Goal: Information Seeking & Learning: Learn about a topic

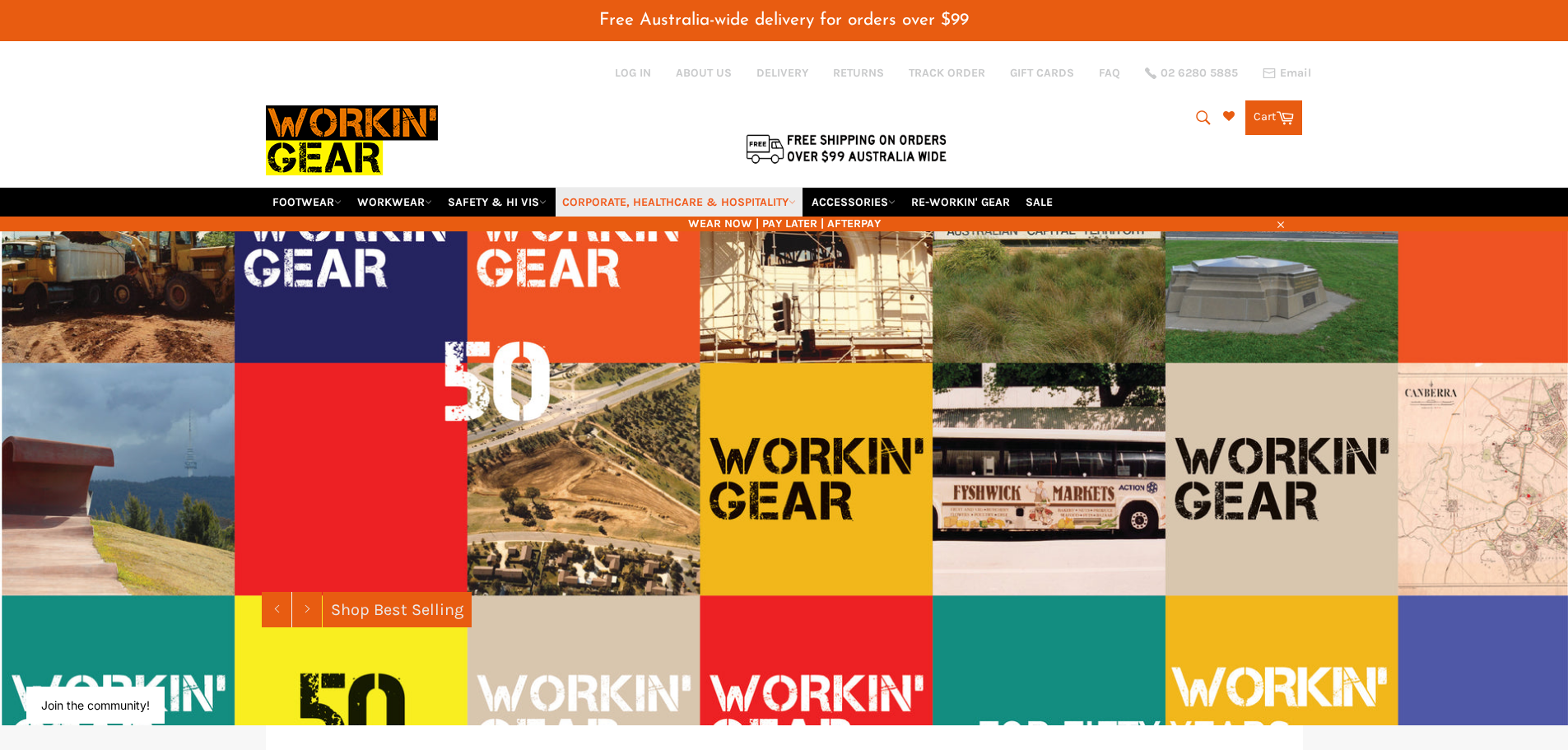
click at [674, 205] on link "CORPORATE, HEALTHCARE & HOSPITALITY" at bounding box center [679, 201] width 247 height 29
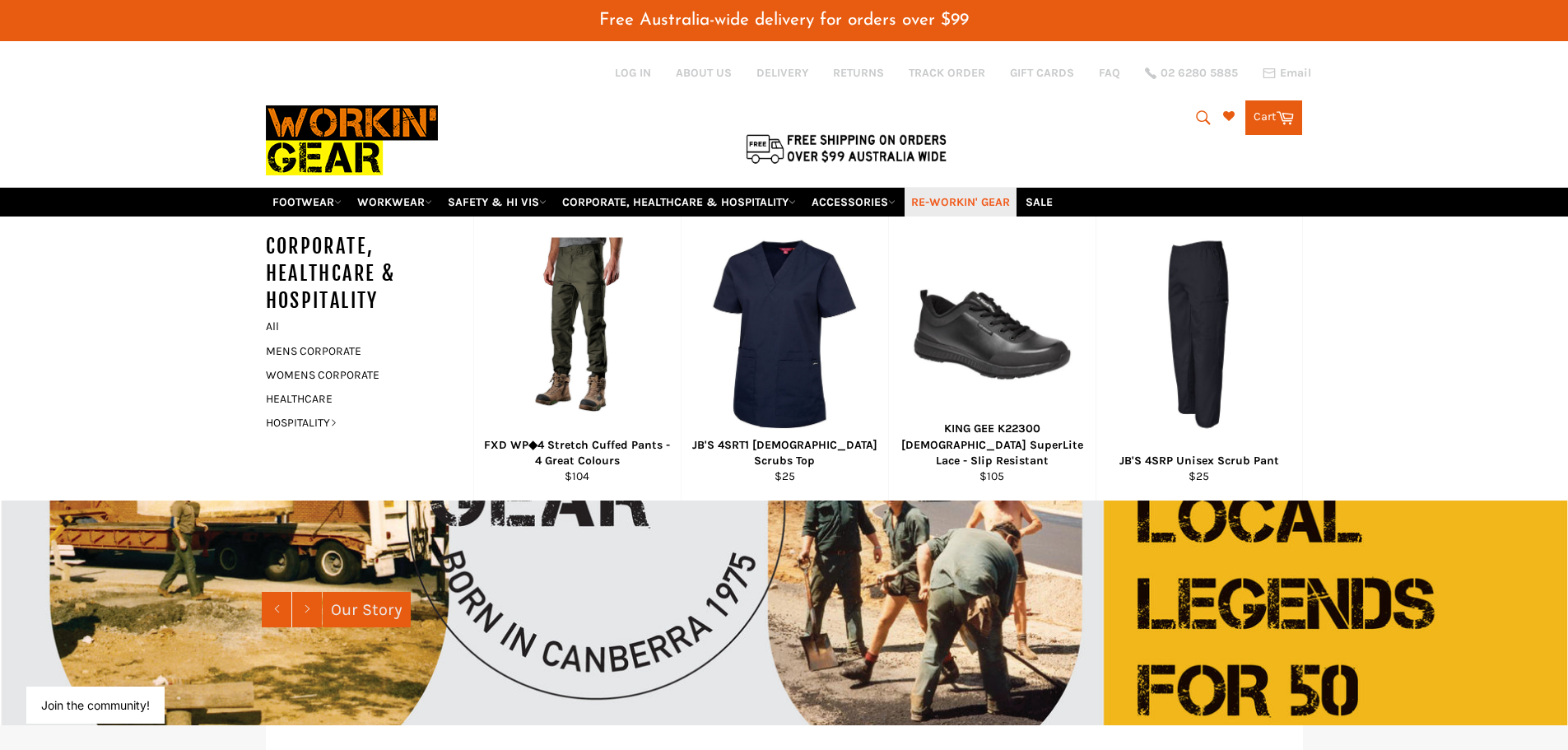
click at [957, 199] on link "RE-WORKIN' GEAR" at bounding box center [960, 201] width 112 height 29
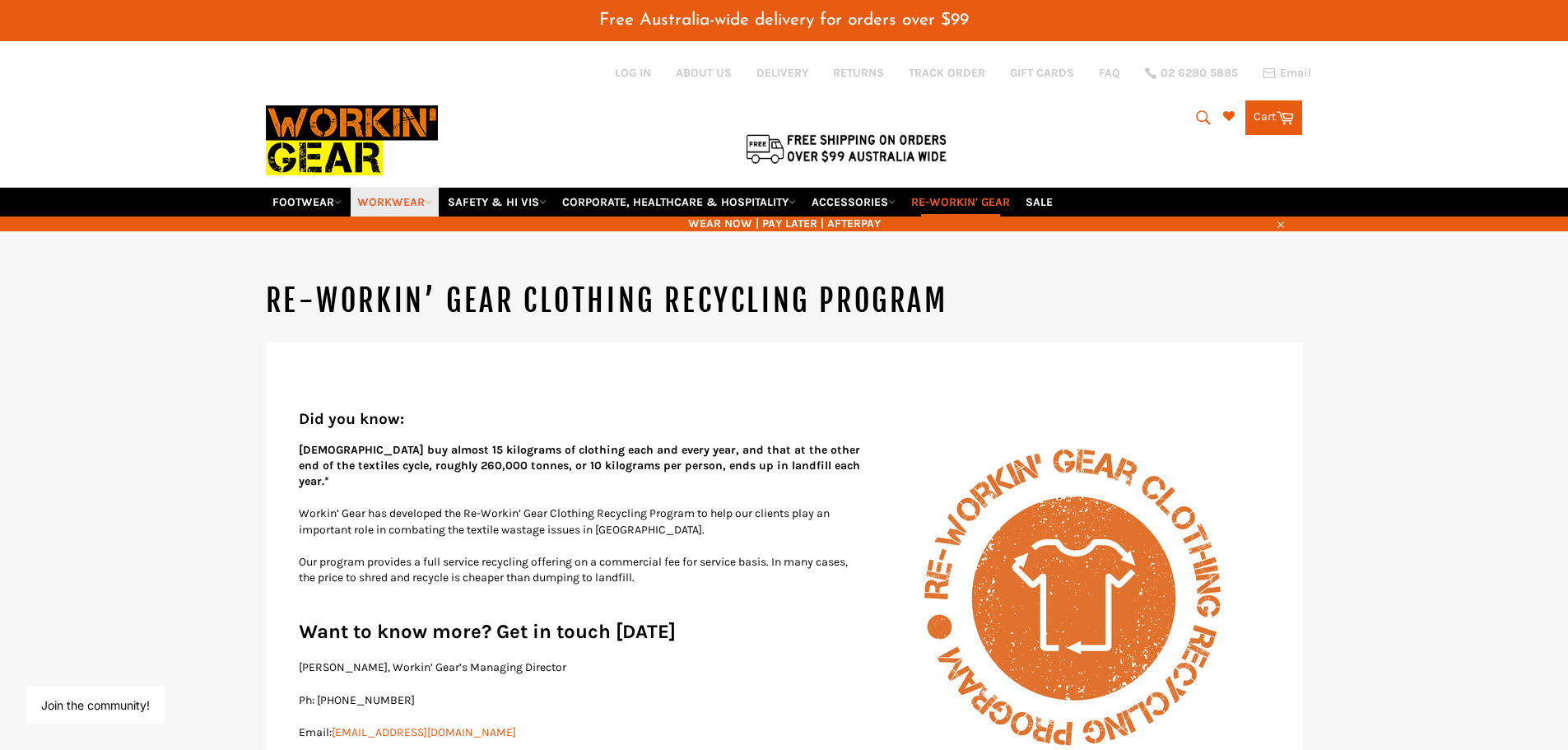
click at [406, 200] on link "WORKWEAR" at bounding box center [395, 201] width 88 height 29
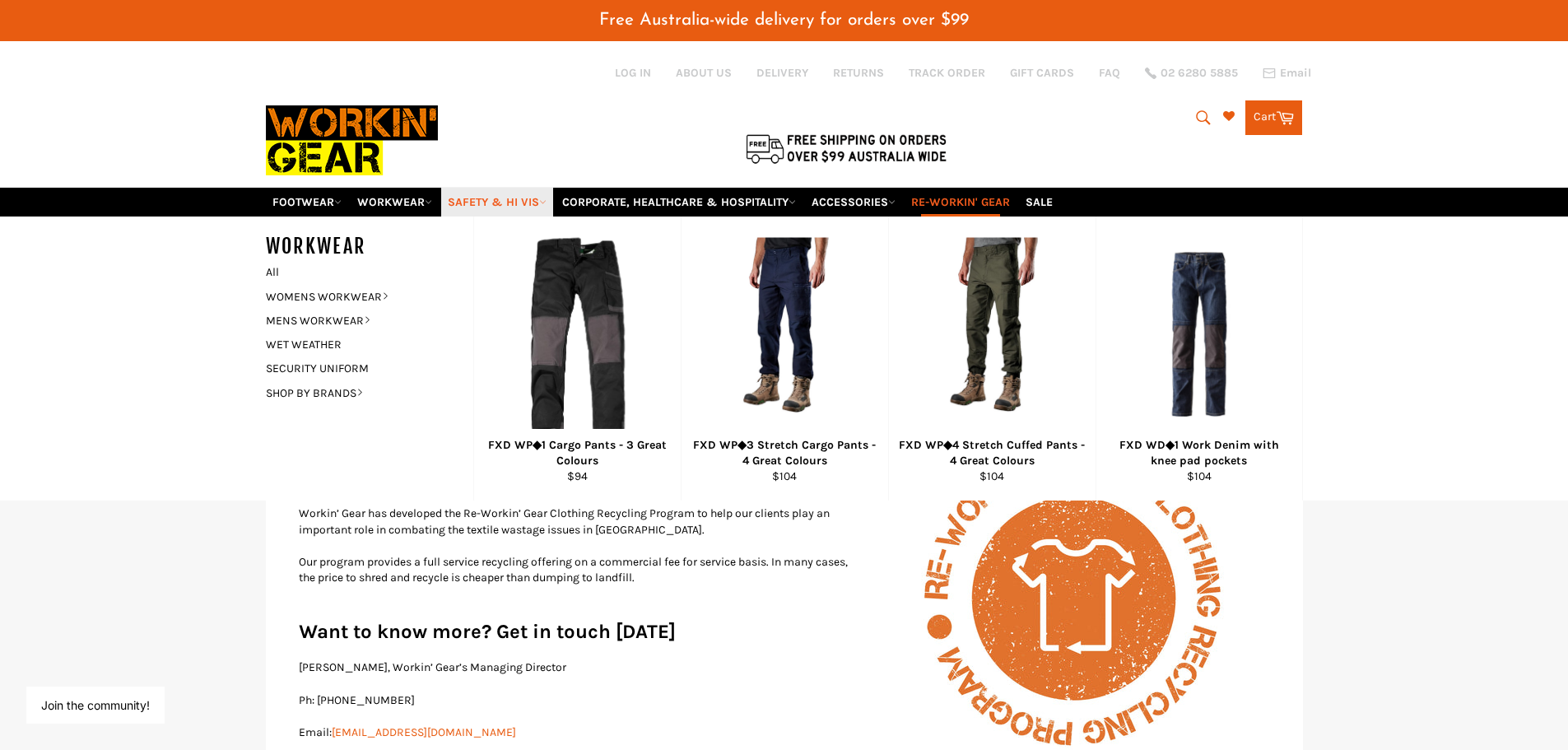
click at [497, 207] on link "SAFETY & HI VIS" at bounding box center [497, 201] width 112 height 29
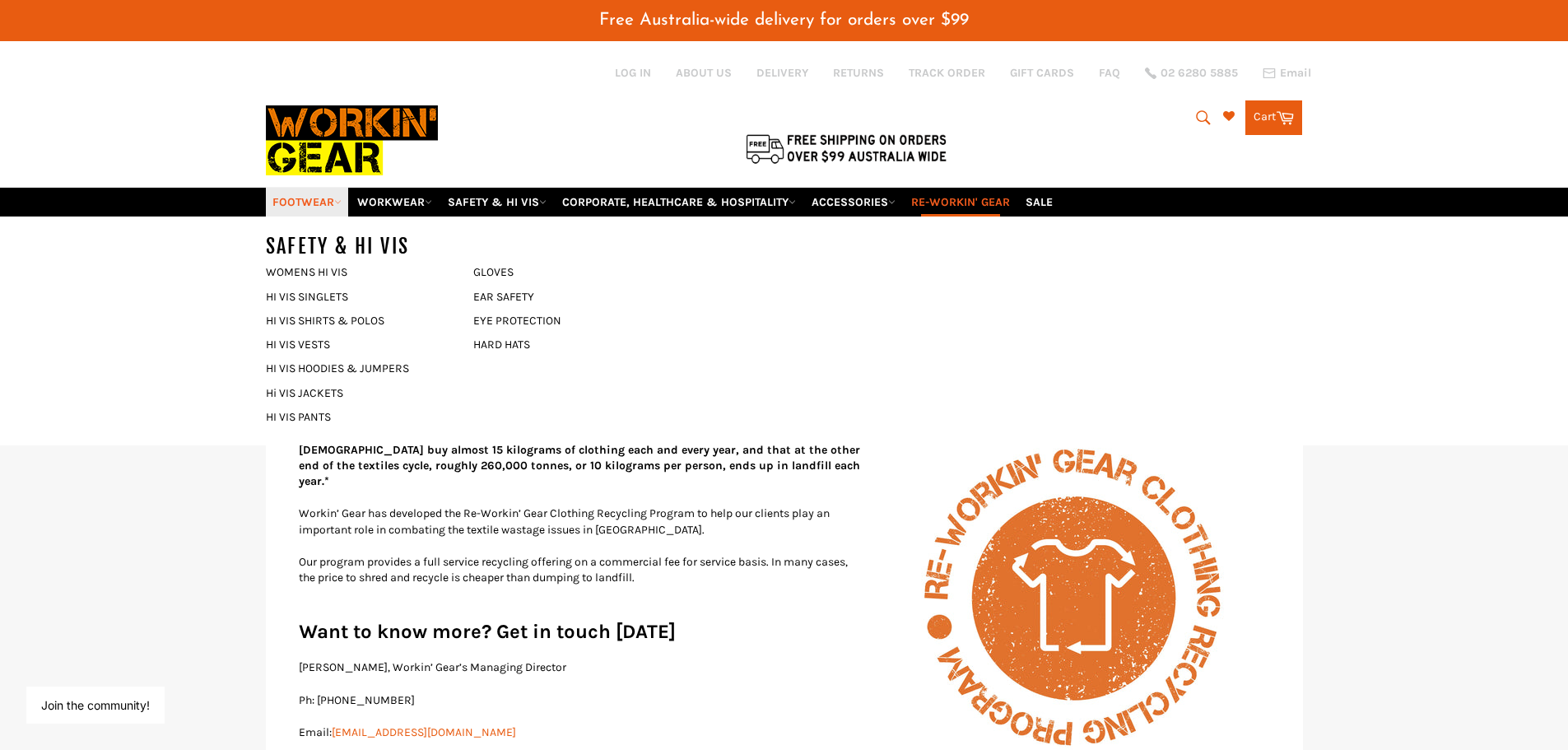
click at [311, 199] on link "FOOTWEAR" at bounding box center [307, 201] width 82 height 29
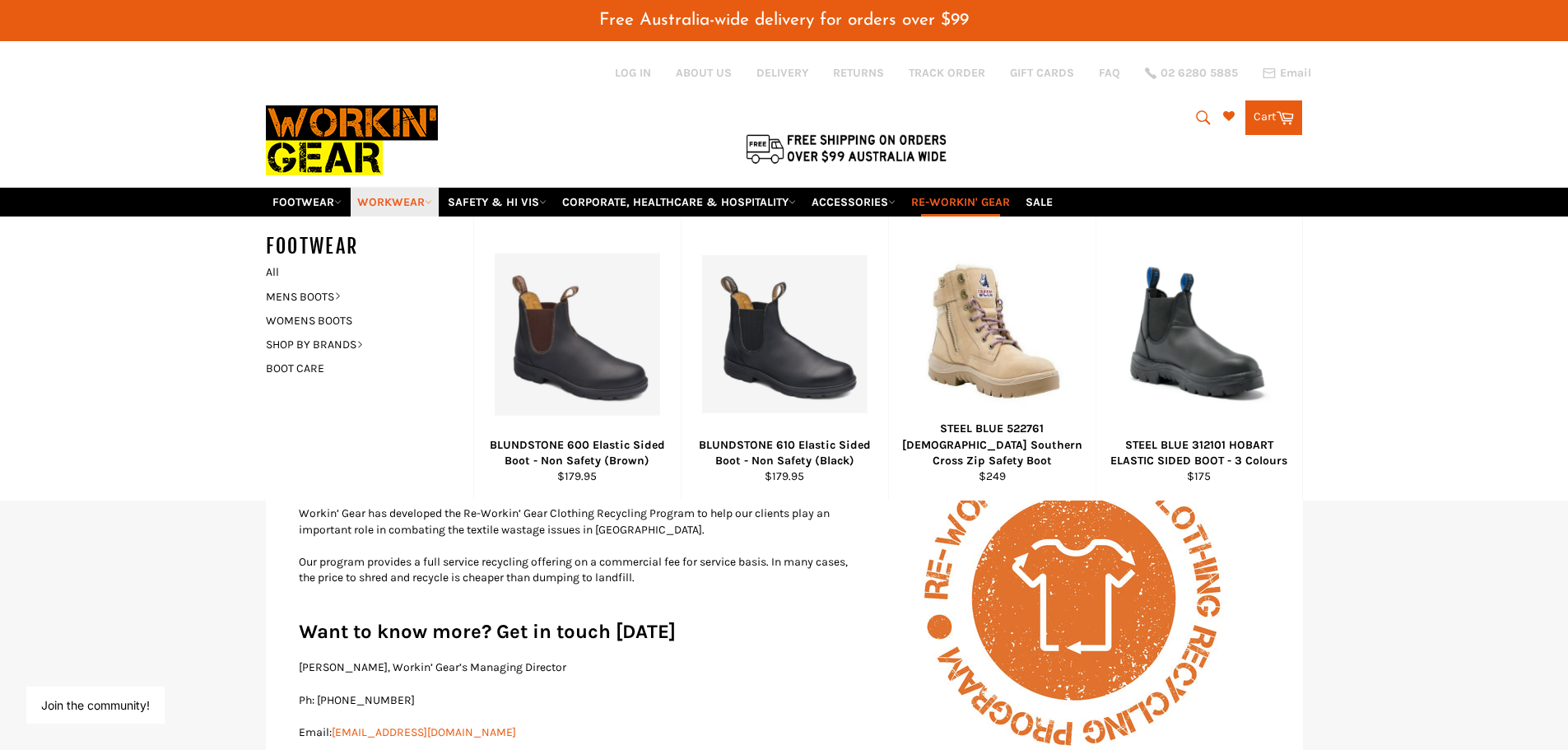
click at [395, 201] on link "WORKWEAR" at bounding box center [395, 201] width 88 height 29
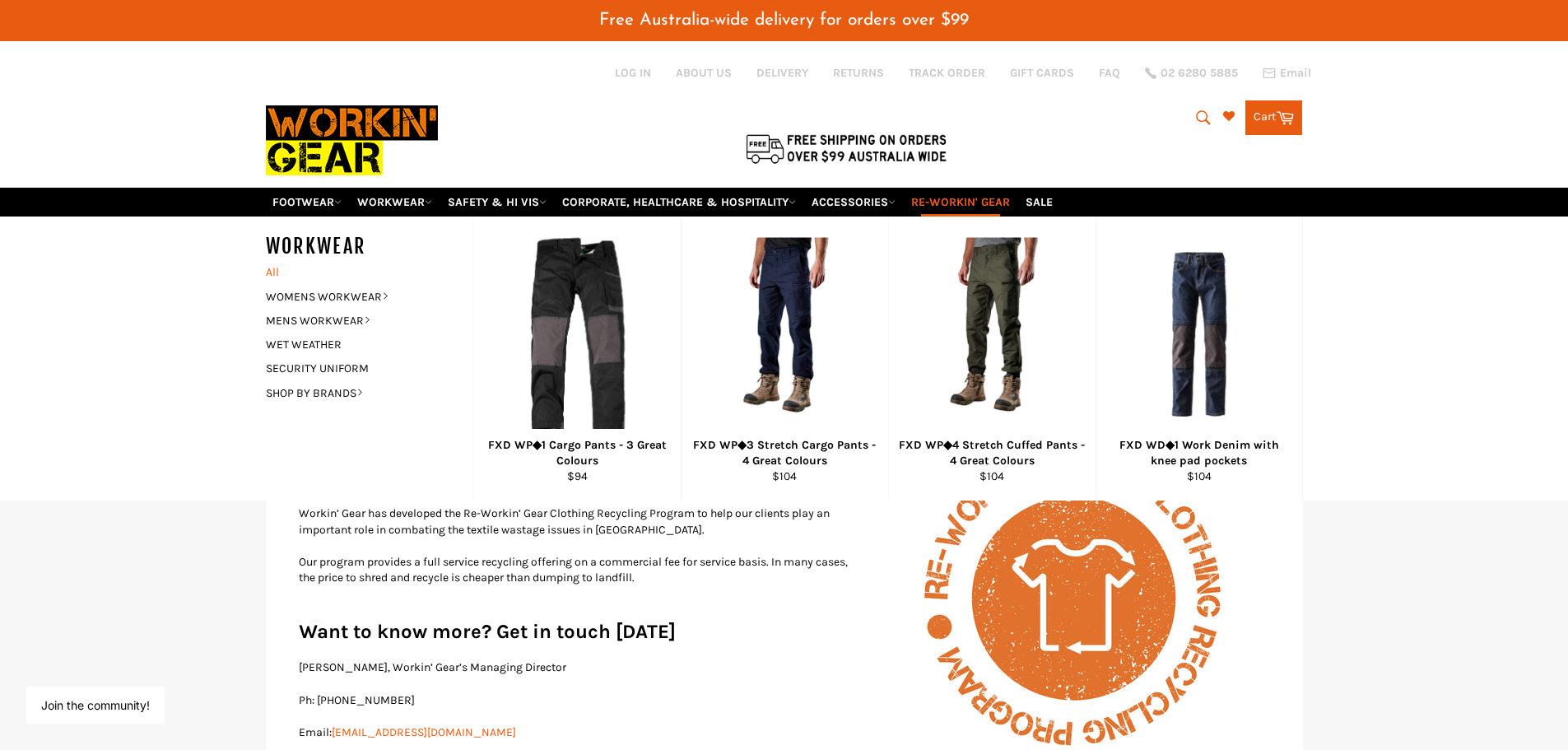
click at [271, 267] on link "All" at bounding box center [365, 272] width 216 height 24
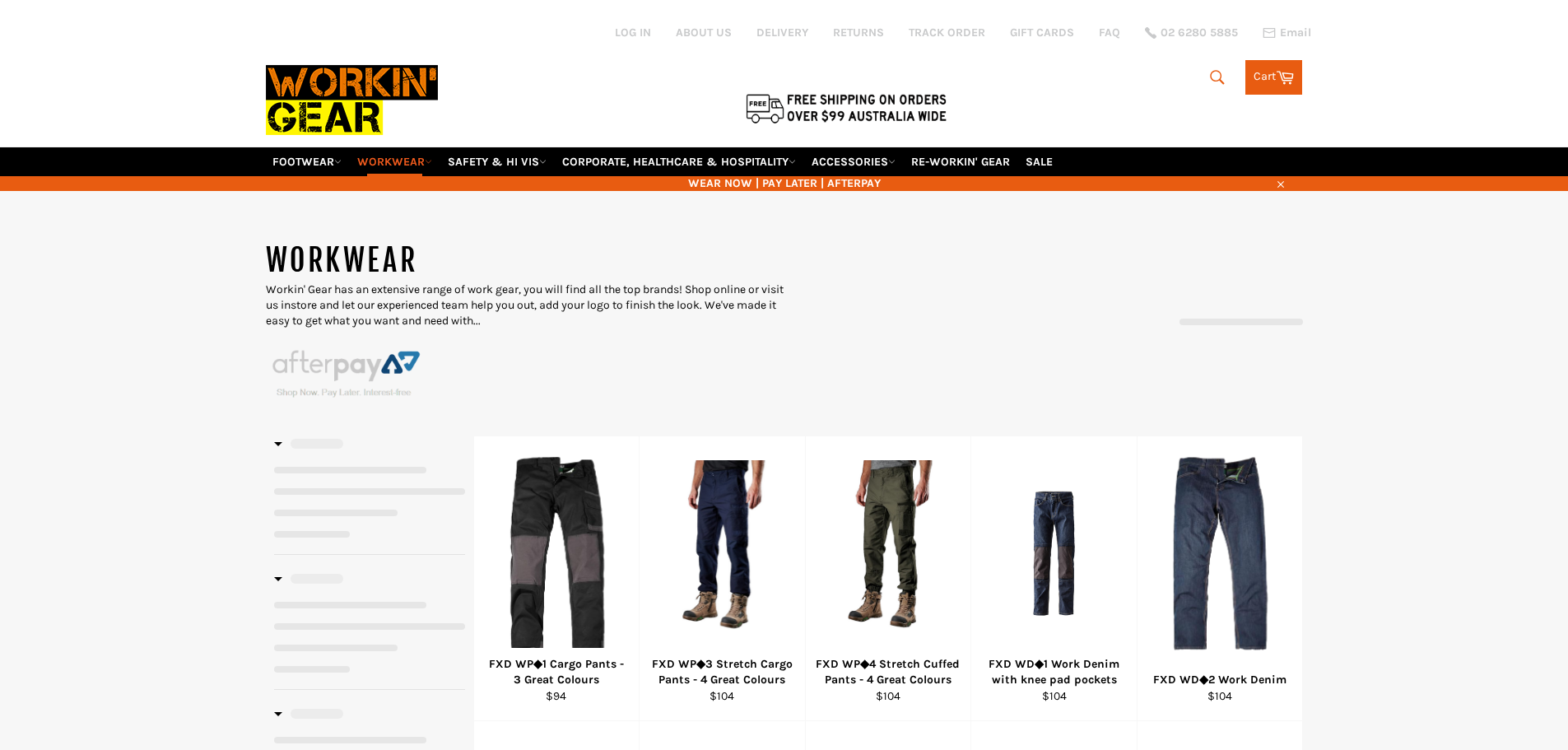
select select "******"
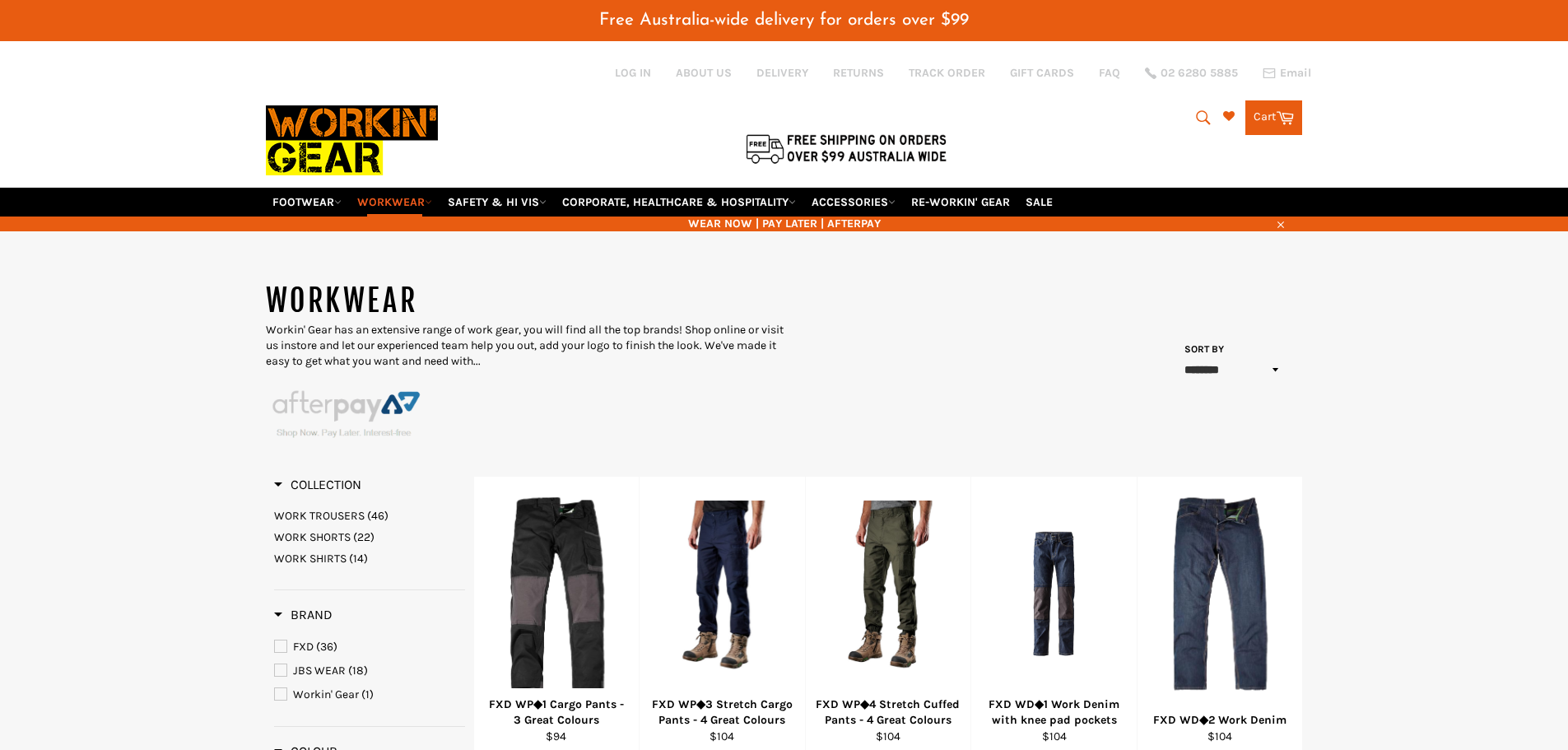
click at [1197, 119] on icon "submit" at bounding box center [1203, 117] width 18 height 18
click at [1101, 122] on input "Search" at bounding box center [1136, 118] width 206 height 32
type input "fraser"
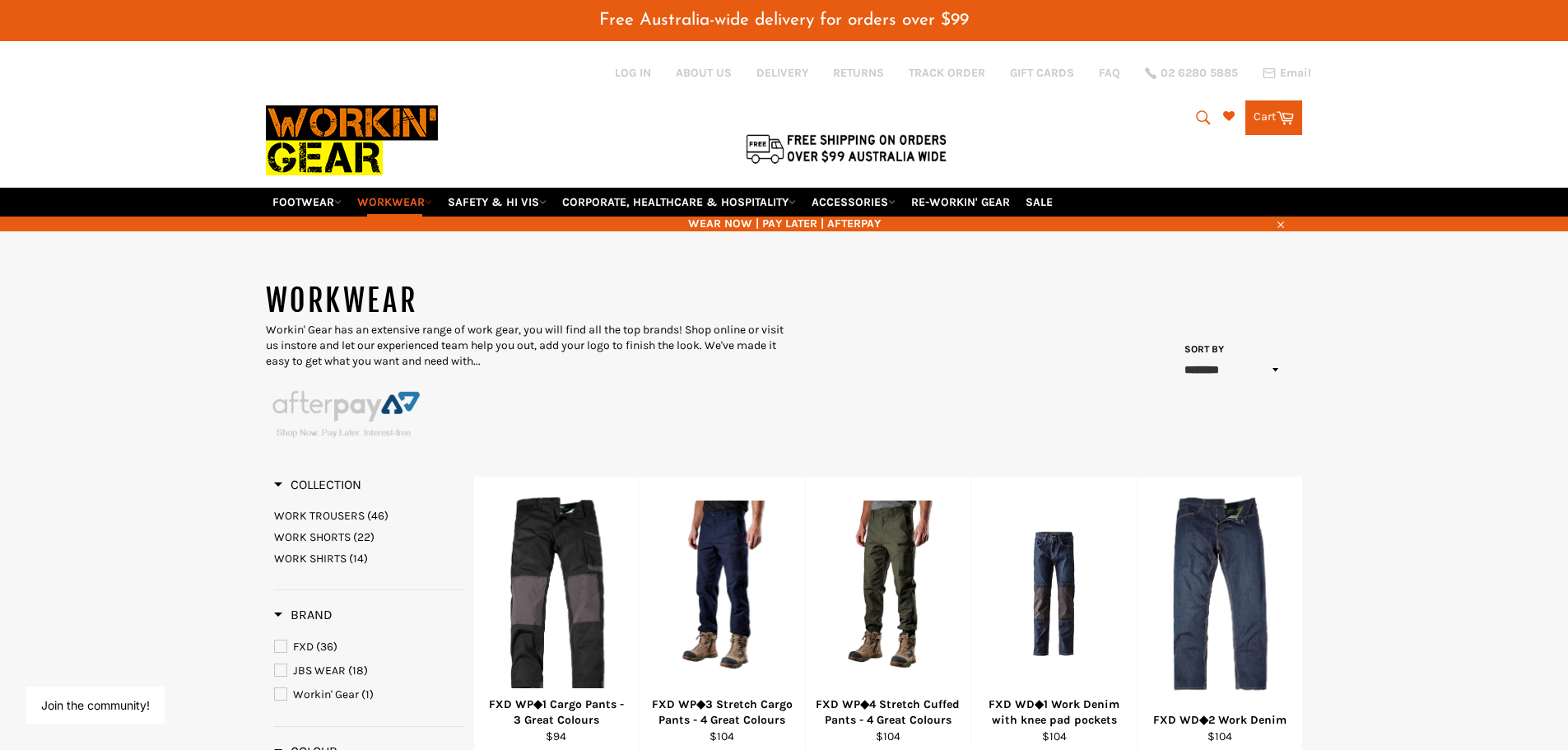
click at [1195, 109] on icon "submit" at bounding box center [1203, 117] width 18 height 18
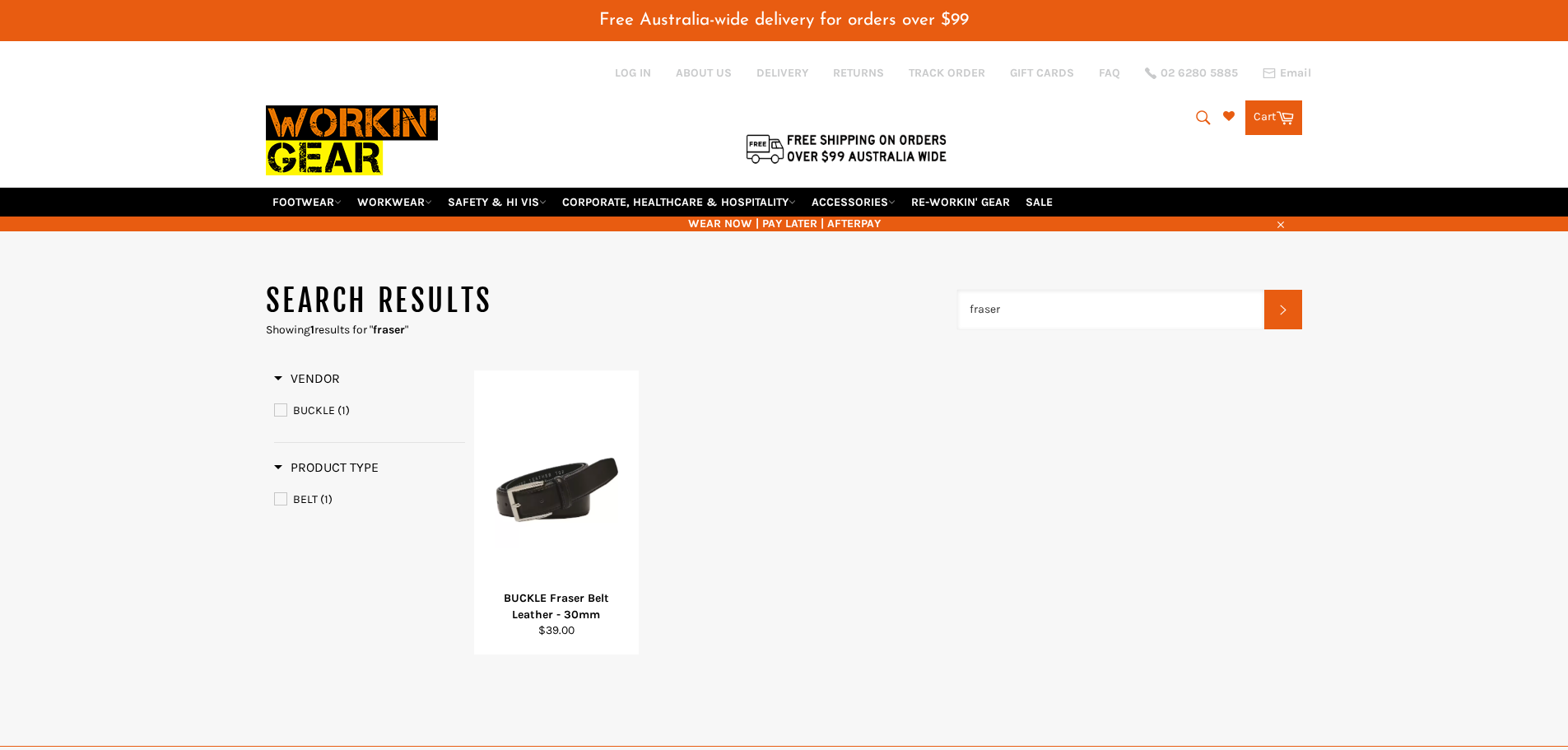
drag, startPoint x: 1026, startPoint y: 312, endPoint x: 894, endPoint y: 312, distance: 132.0
click at [894, 312] on header "Search results Showing 1 results for " fraser " fraser Search" at bounding box center [784, 309] width 1037 height 57
click at [1008, 305] on input "school" at bounding box center [1112, 310] width 308 height 39
type input "schools"
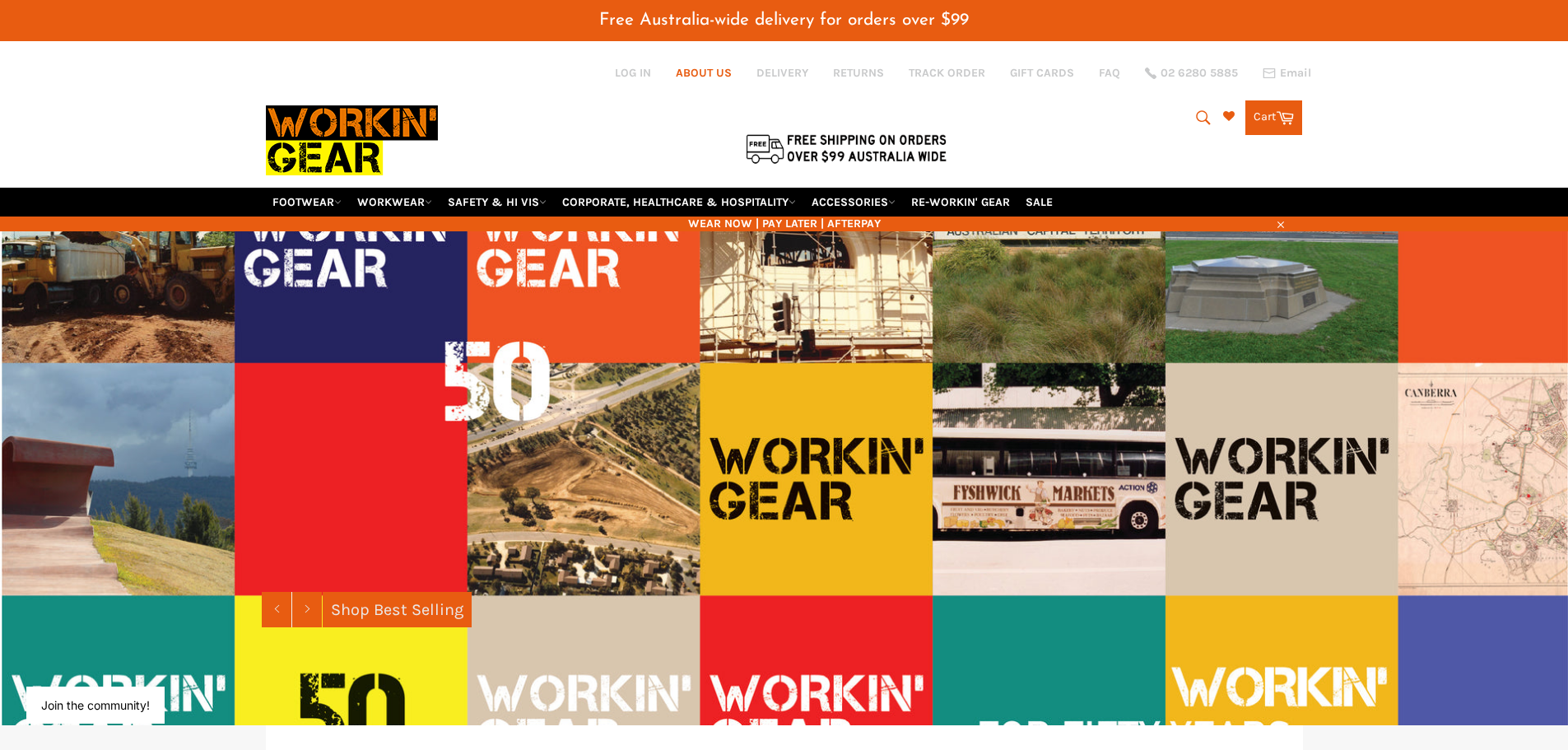
click at [706, 73] on link "ABOUT US" at bounding box center [704, 73] width 56 height 16
